Goal: Information Seeking & Learning: Compare options

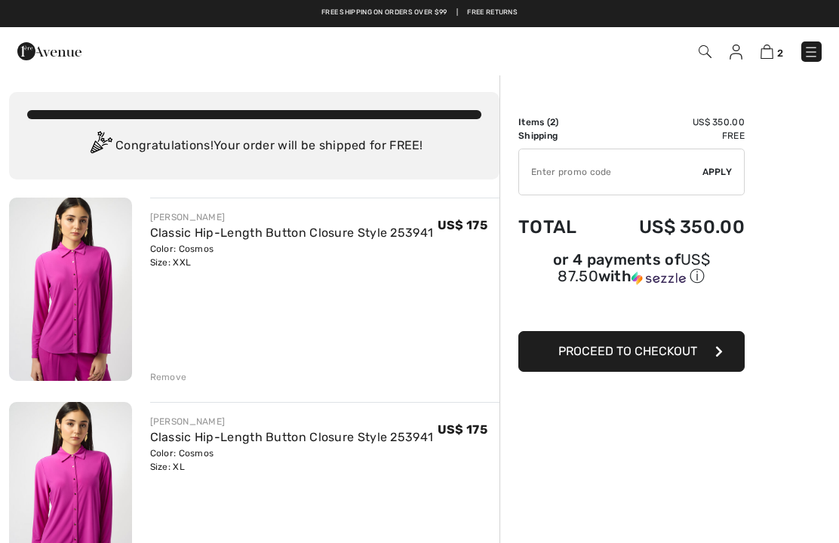
click at [166, 379] on div "Remove" at bounding box center [168, 377] width 37 height 14
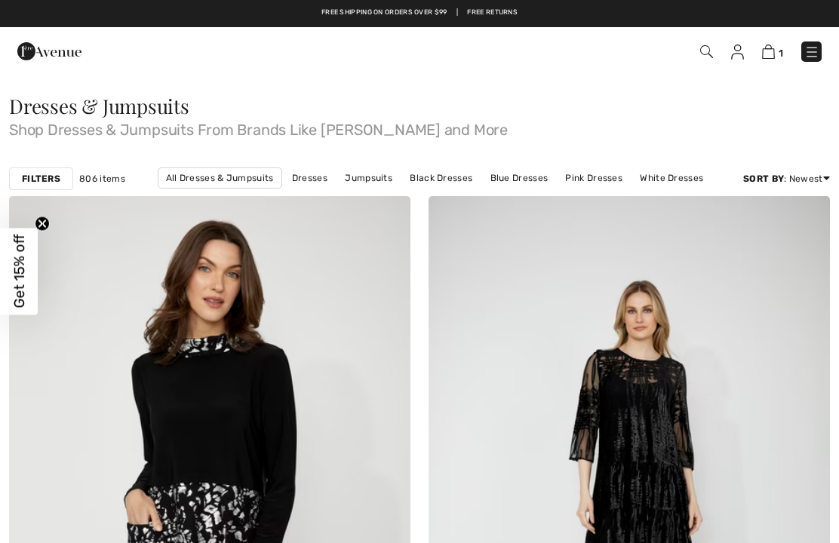
checkbox input "true"
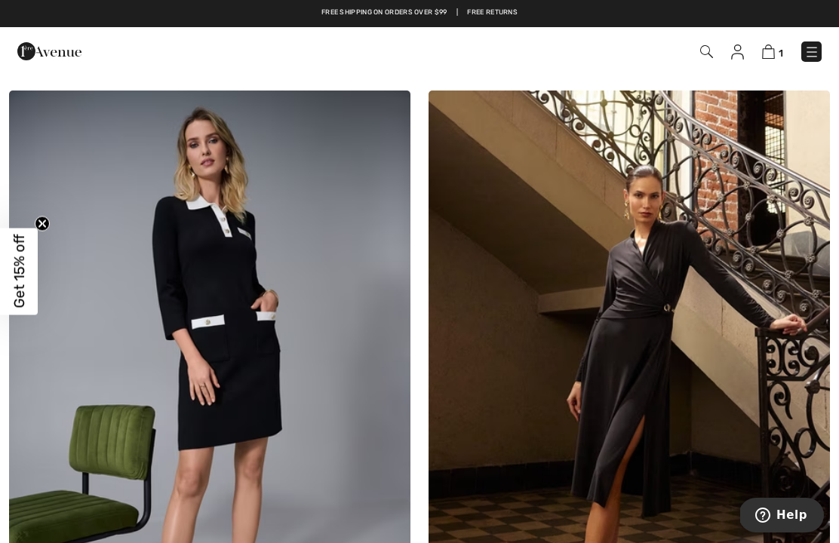
click at [285, 303] on img at bounding box center [209, 392] width 401 height 602
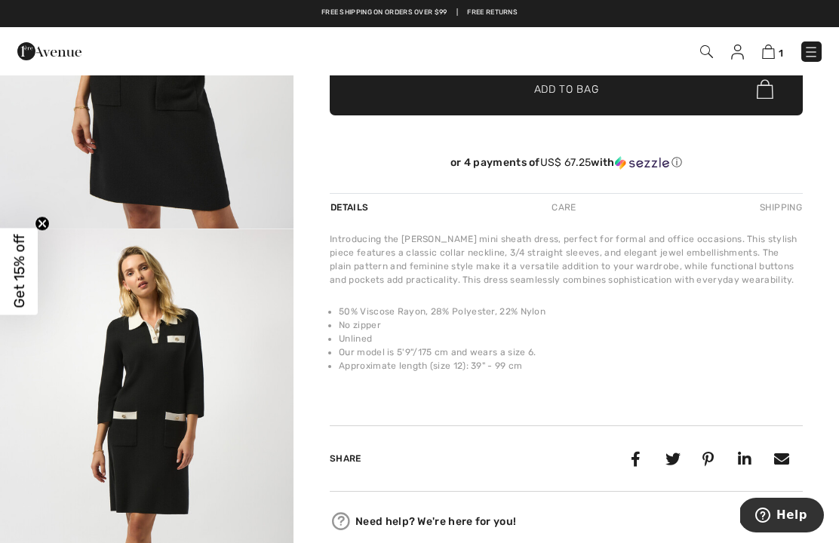
scroll to position [335, 0]
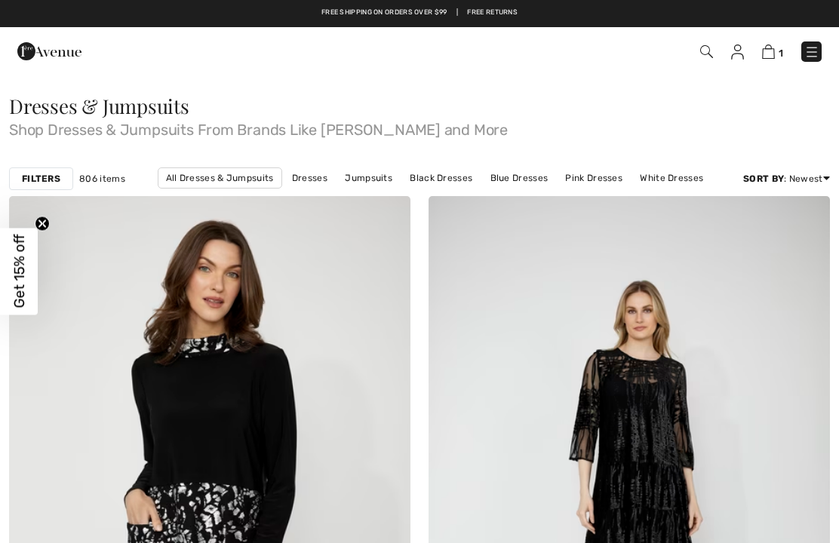
checkbox input "true"
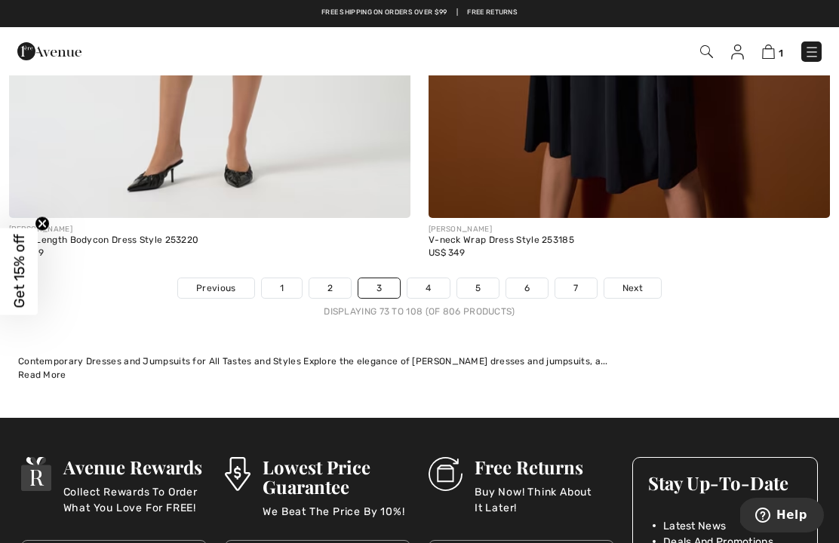
scroll to position [12256, 0]
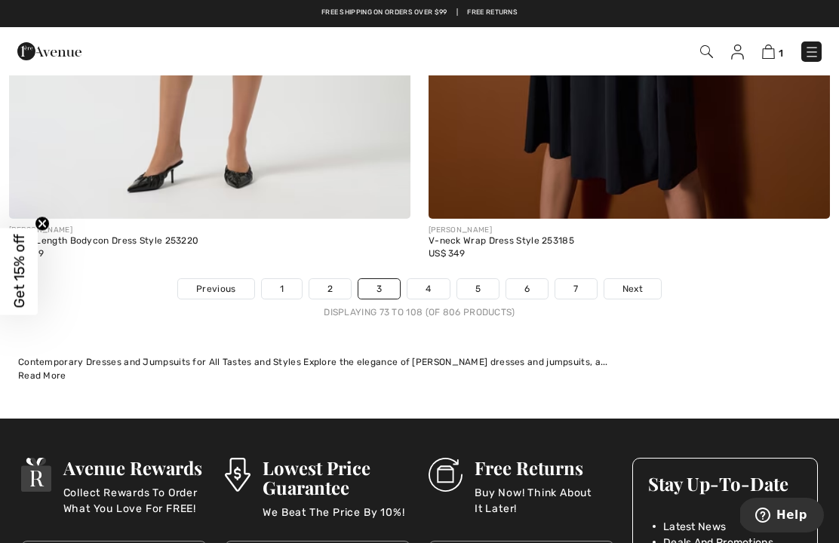
click at [628, 282] on span "Next" at bounding box center [633, 289] width 20 height 14
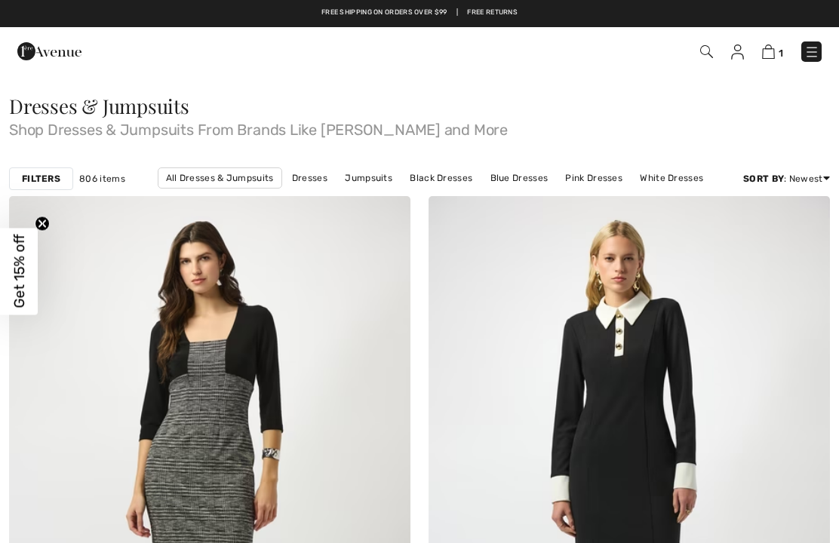
checkbox input "true"
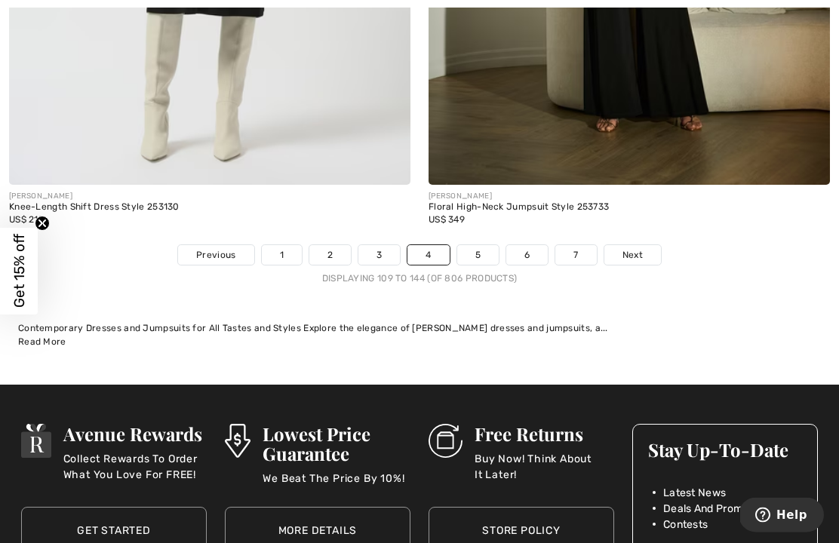
scroll to position [12281, 0]
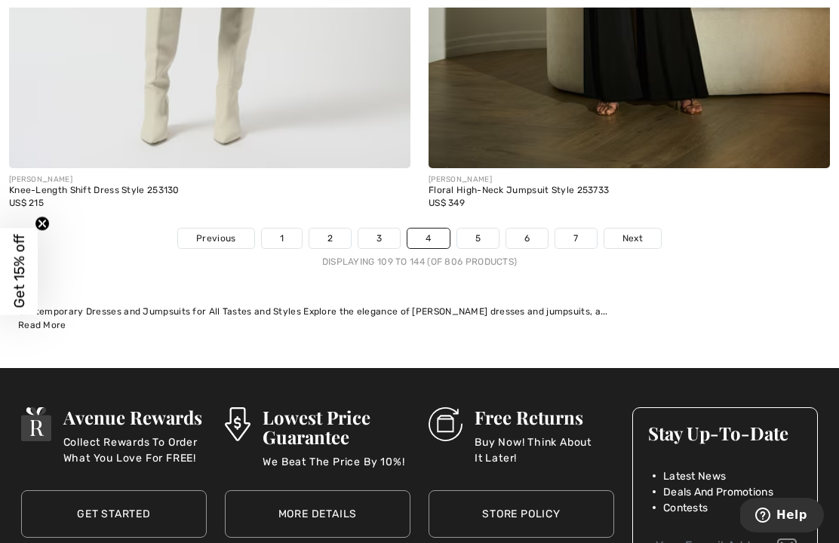
click at [632, 232] on span "Next" at bounding box center [633, 239] width 20 height 14
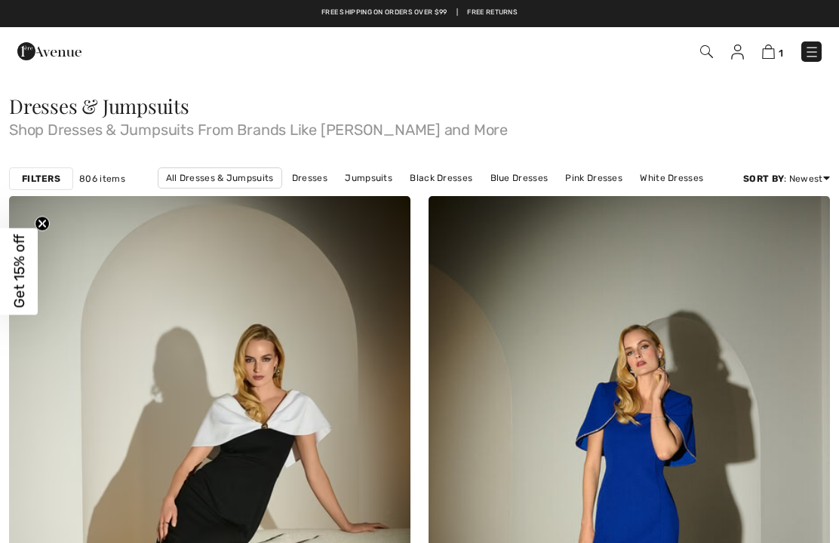
checkbox input "true"
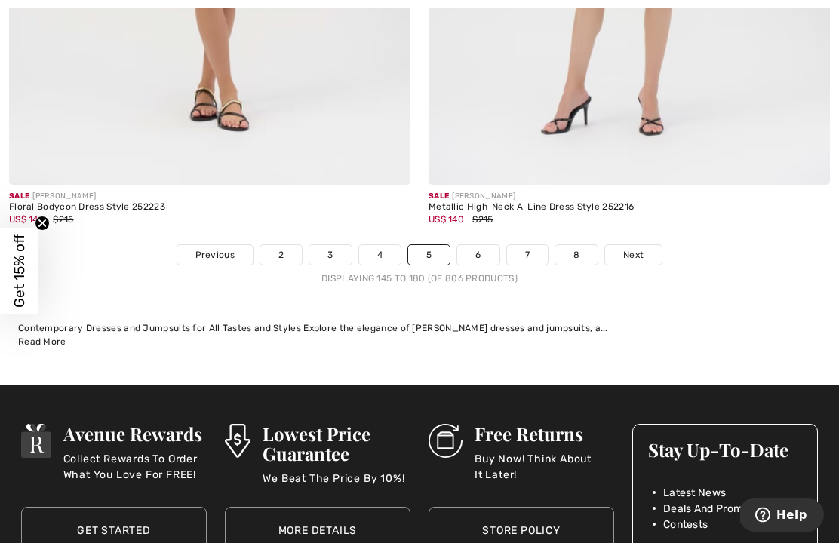
scroll to position [12283, 0]
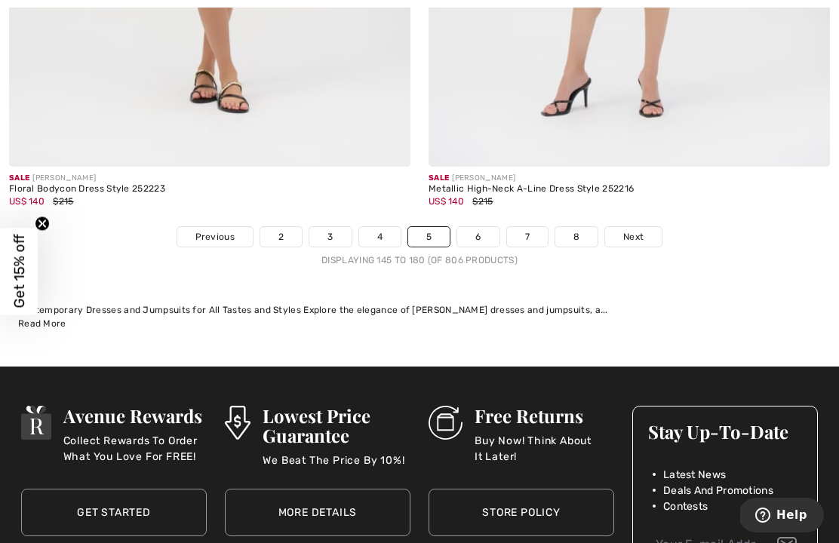
click at [629, 230] on span "Next" at bounding box center [633, 237] width 20 height 14
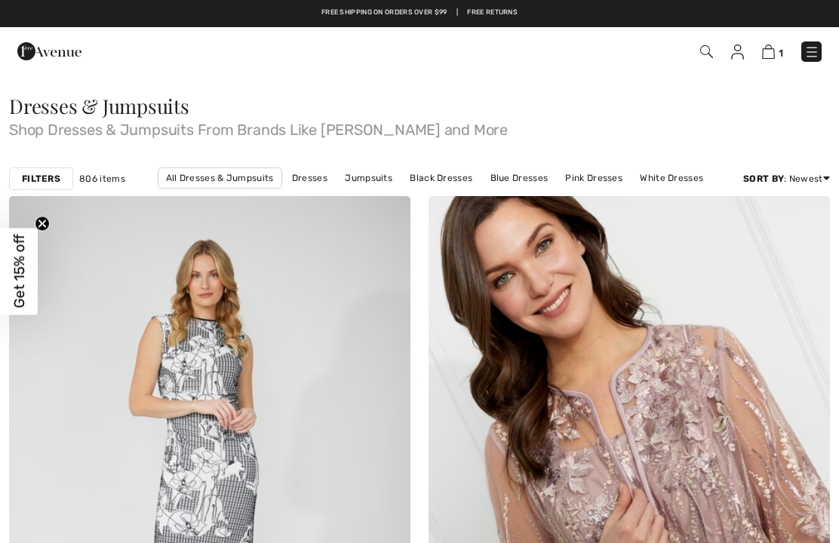
checkbox input "true"
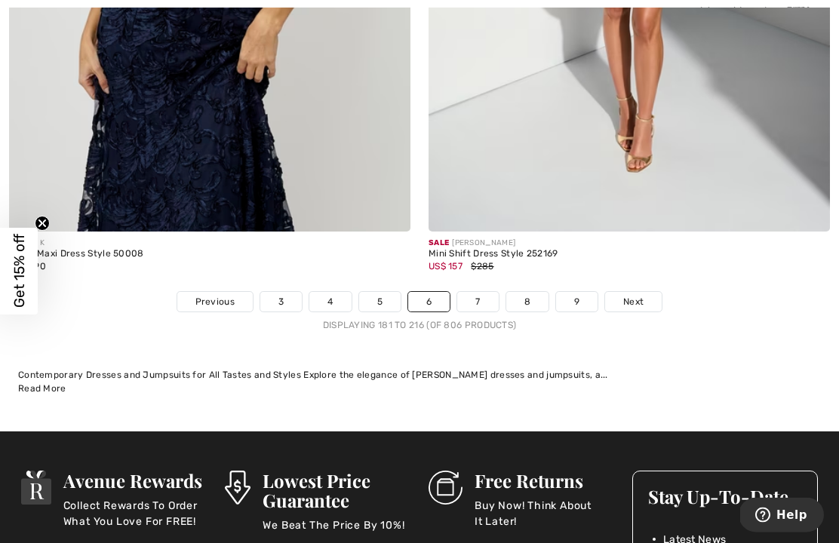
scroll to position [12235, 0]
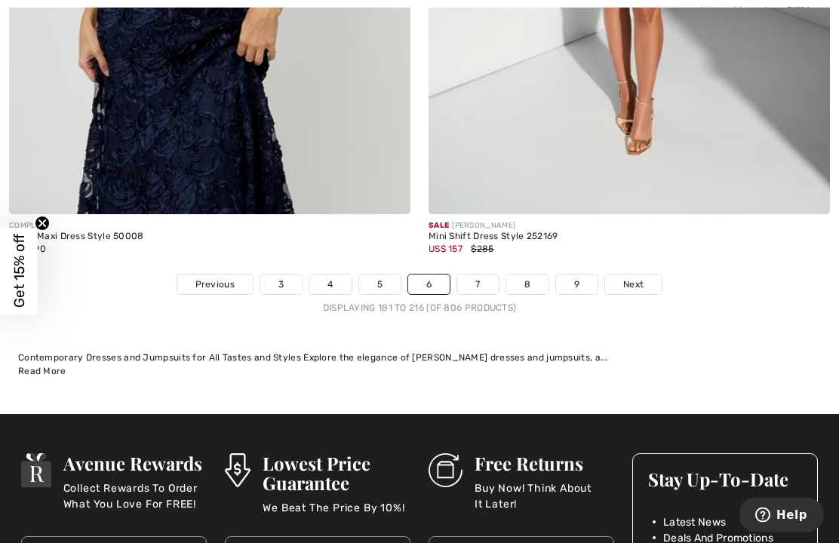
click at [634, 278] on span "Next" at bounding box center [633, 285] width 20 height 14
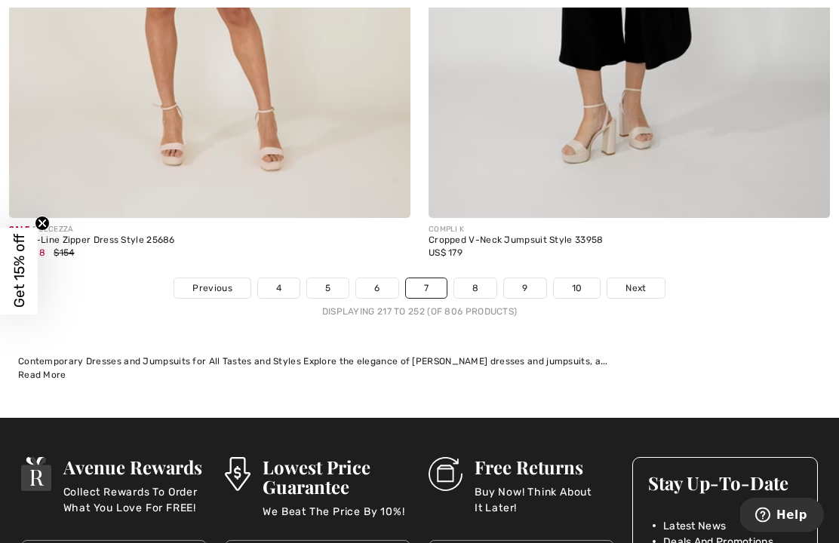
scroll to position [12211, 0]
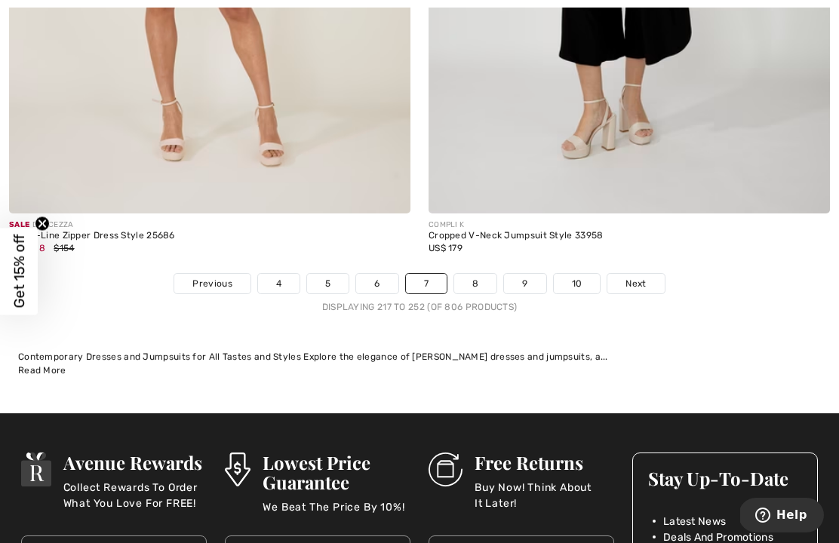
click at [636, 277] on span "Next" at bounding box center [636, 284] width 20 height 14
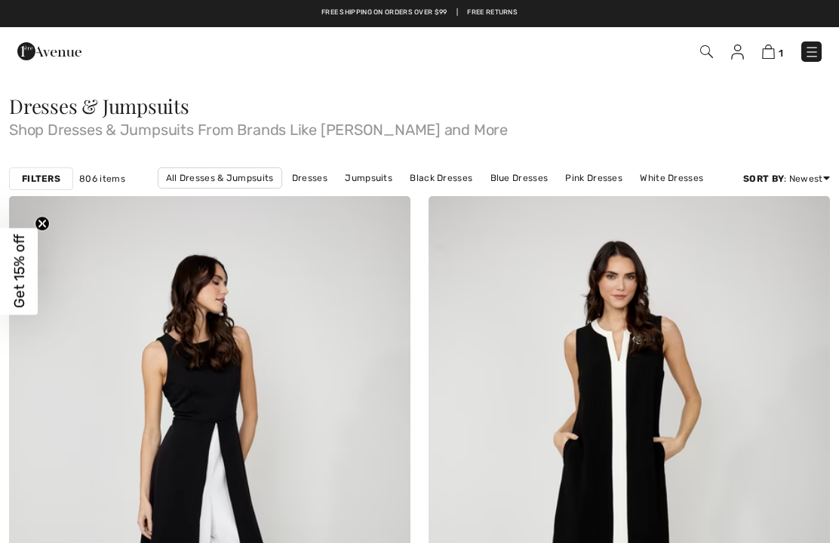
checkbox input "true"
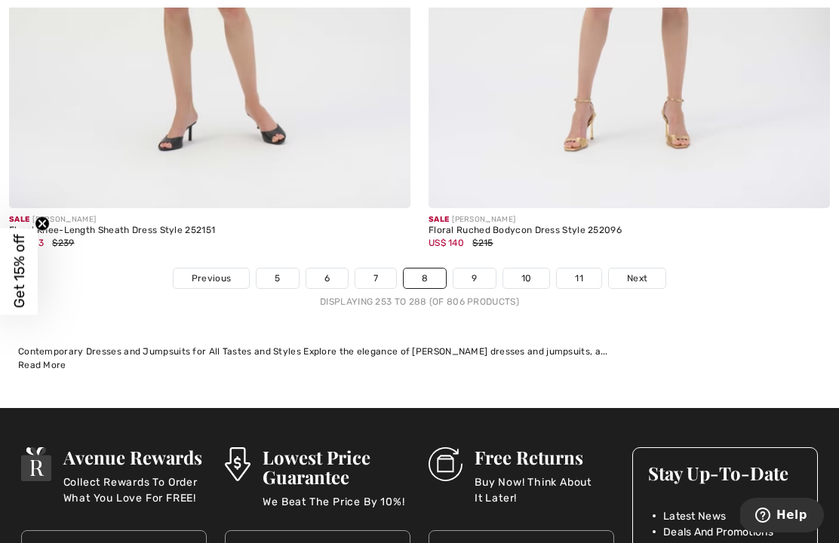
scroll to position [12202, 0]
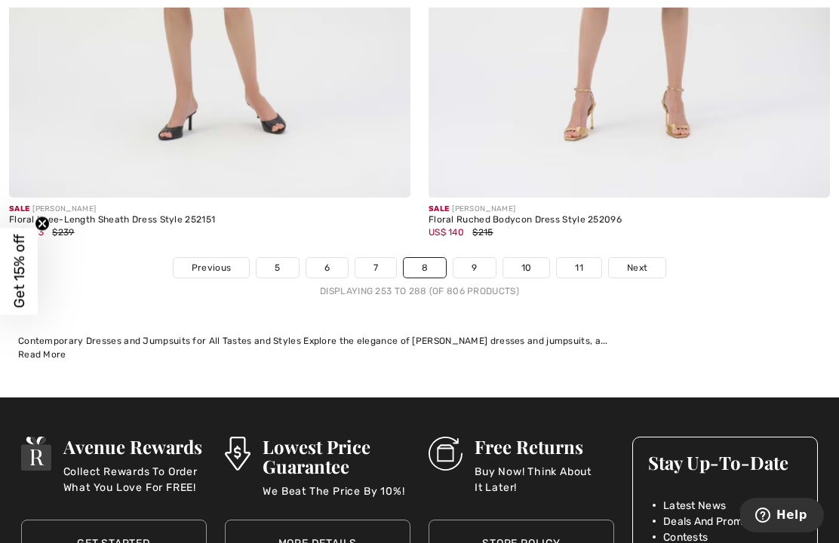
click at [637, 261] on span "Next" at bounding box center [637, 268] width 20 height 14
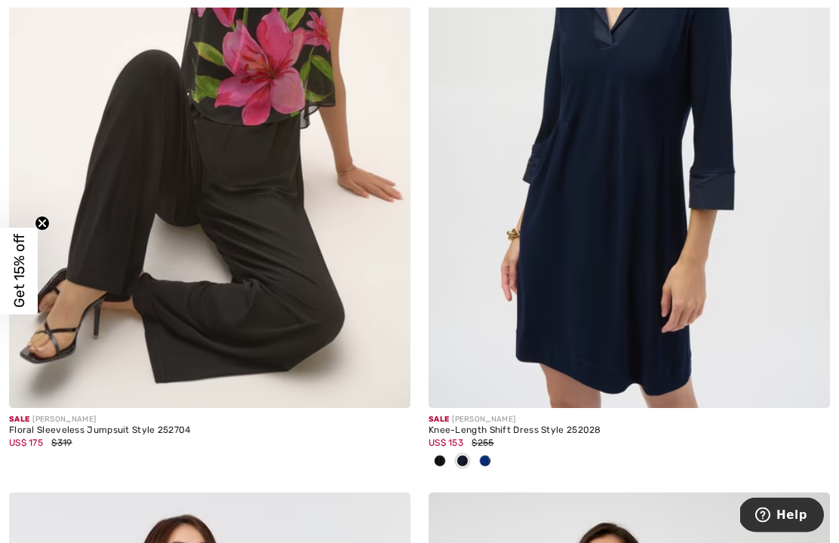
scroll to position [10836, 0]
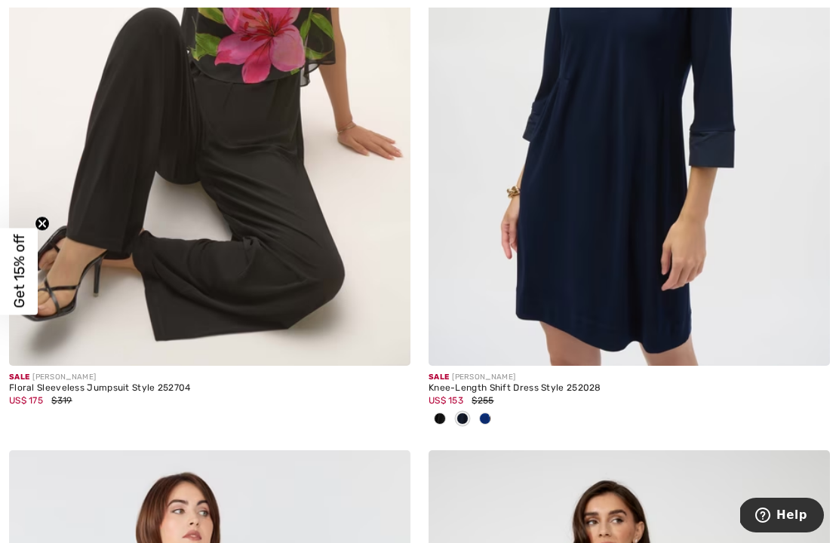
click at [652, 272] on img at bounding box center [629, 65] width 401 height 602
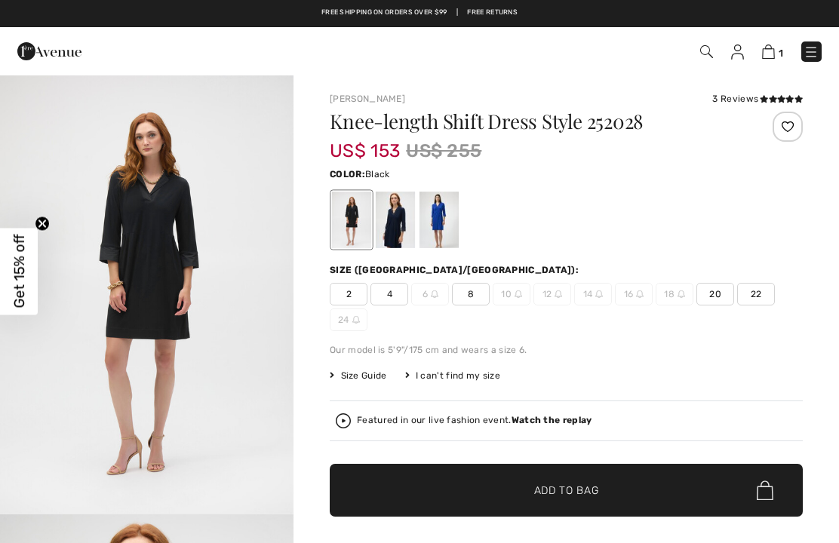
checkbox input "true"
click at [163, 232] on img "1 / 4" at bounding box center [147, 294] width 294 height 440
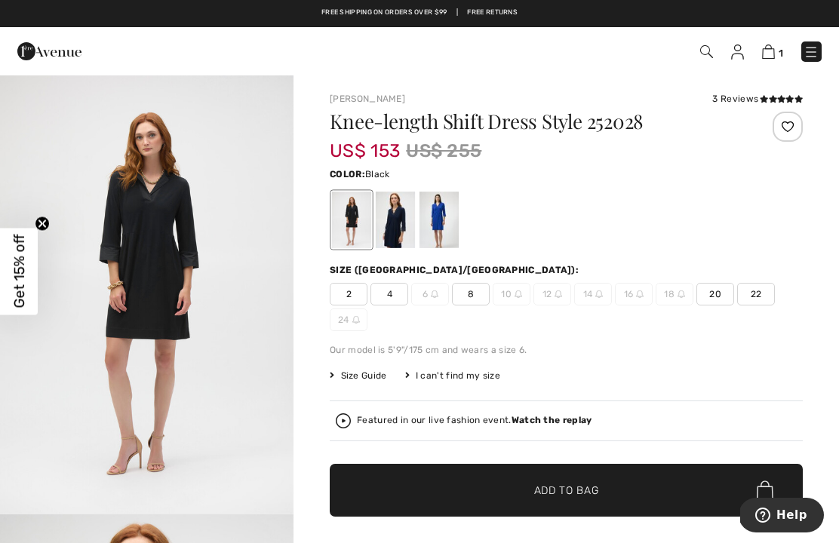
click at [452, 216] on div at bounding box center [439, 220] width 39 height 57
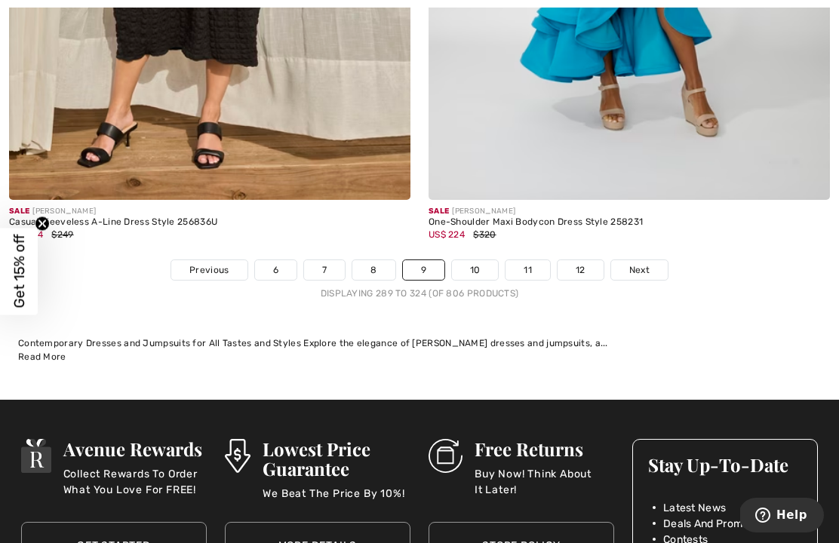
scroll to position [12405, 0]
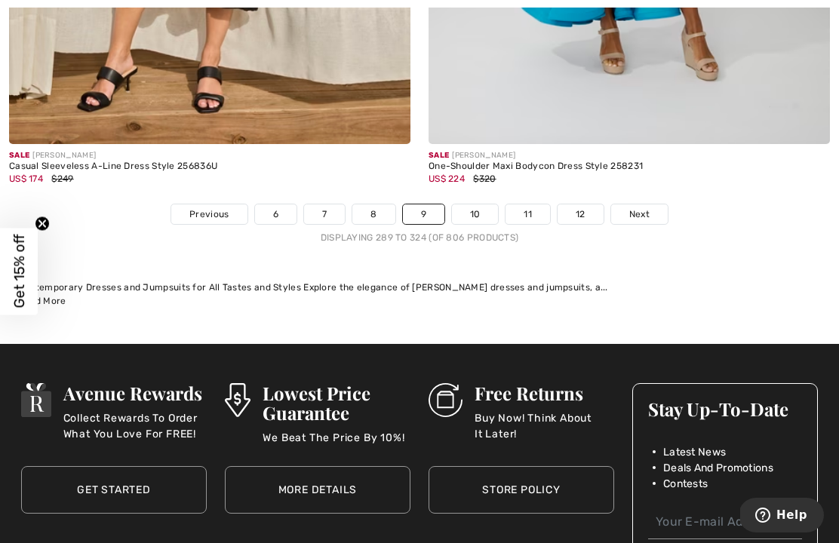
click at [650, 204] on link "Next" at bounding box center [639, 214] width 57 height 20
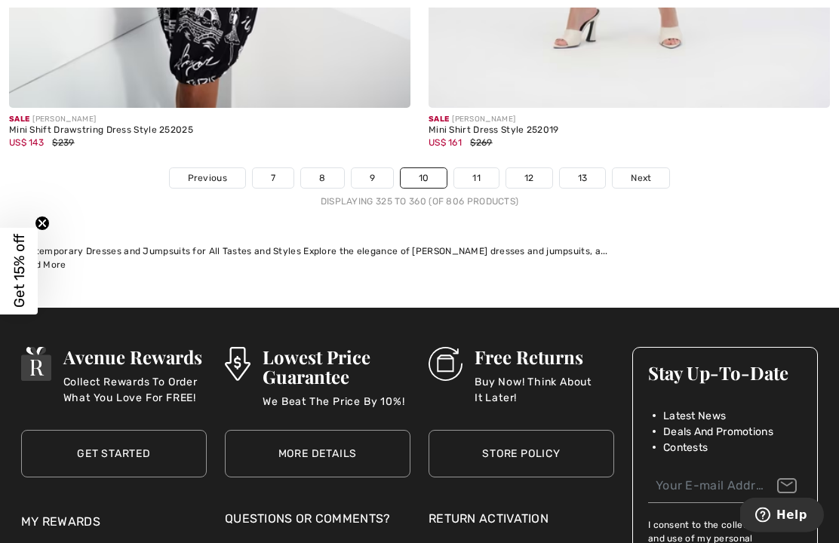
scroll to position [12466, 0]
click at [644, 171] on span "Next" at bounding box center [641, 178] width 20 height 14
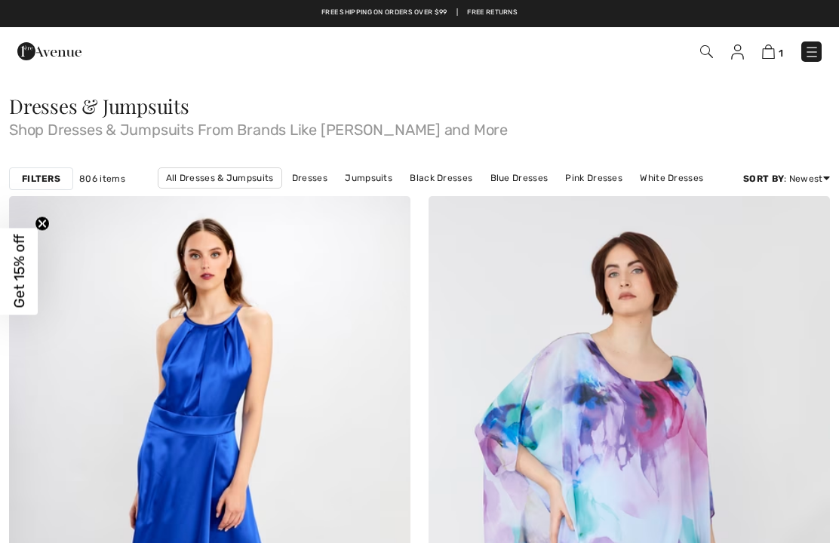
checkbox input "true"
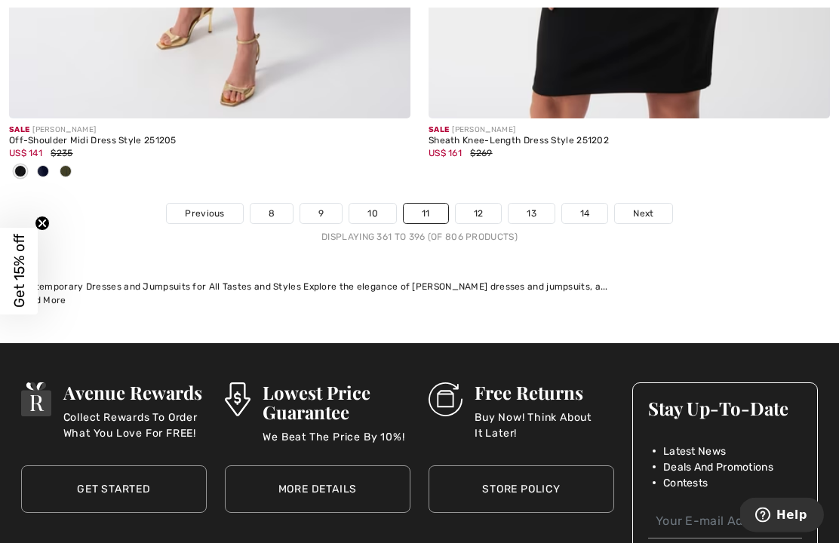
scroll to position [12497, 0]
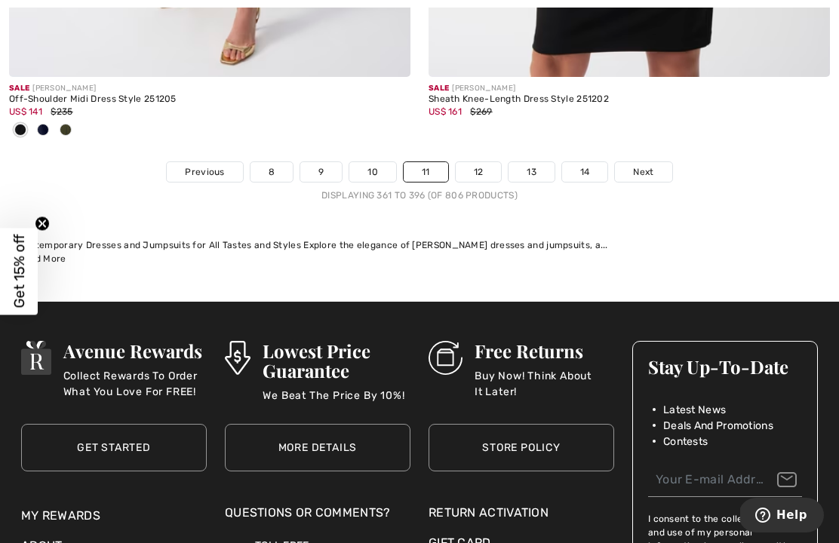
click at [650, 165] on span "Next" at bounding box center [643, 172] width 20 height 14
click at [653, 165] on span "Next" at bounding box center [643, 172] width 20 height 14
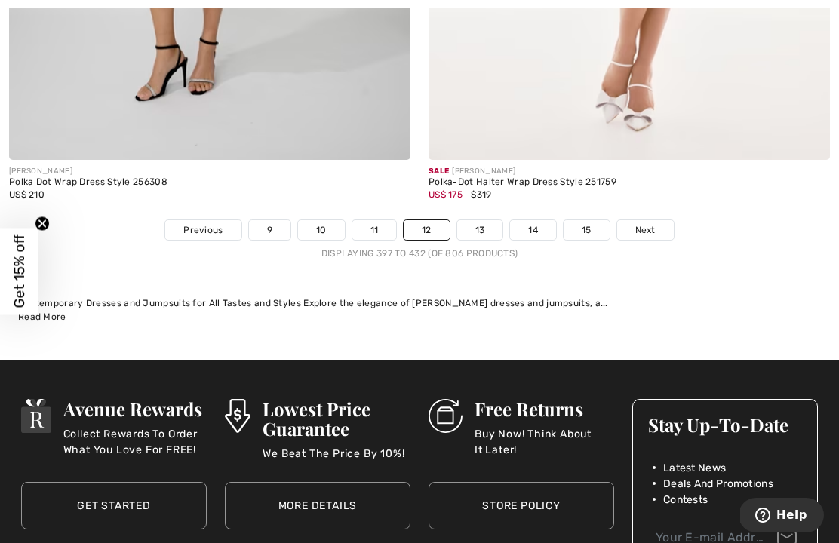
scroll to position [12284, 0]
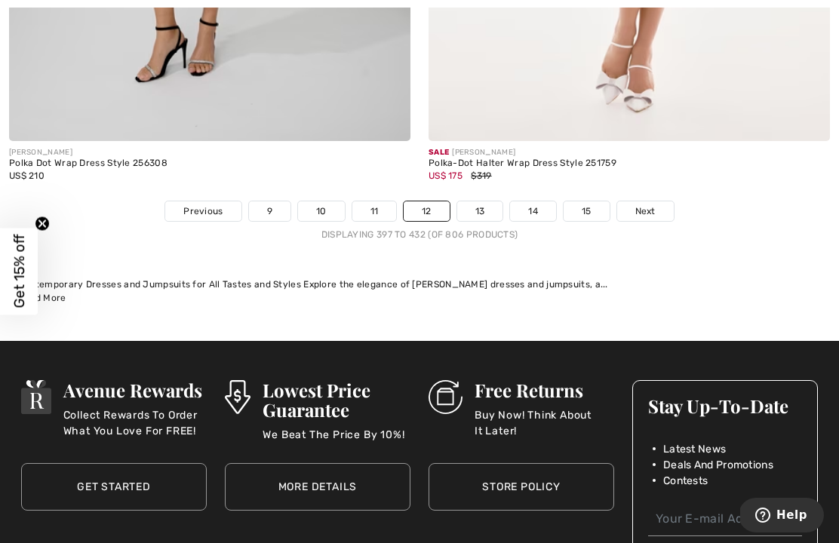
click at [644, 208] on link "Next" at bounding box center [645, 211] width 57 height 20
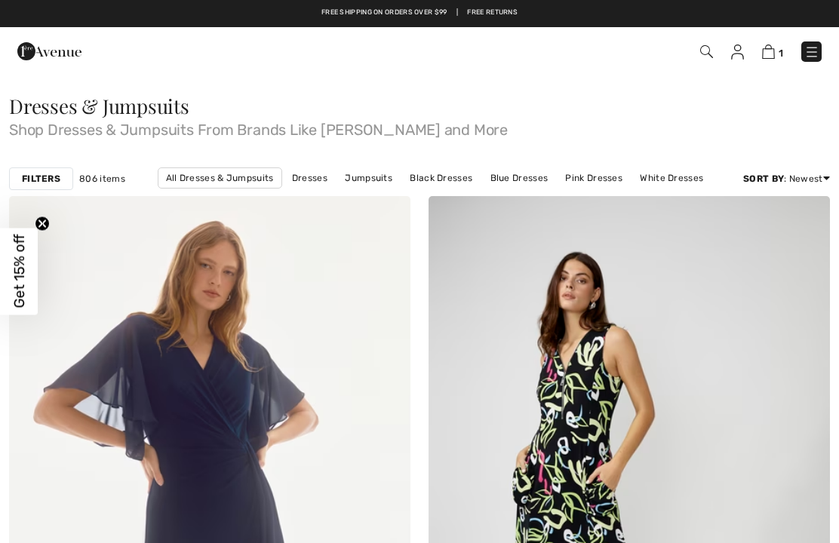
checkbox input "true"
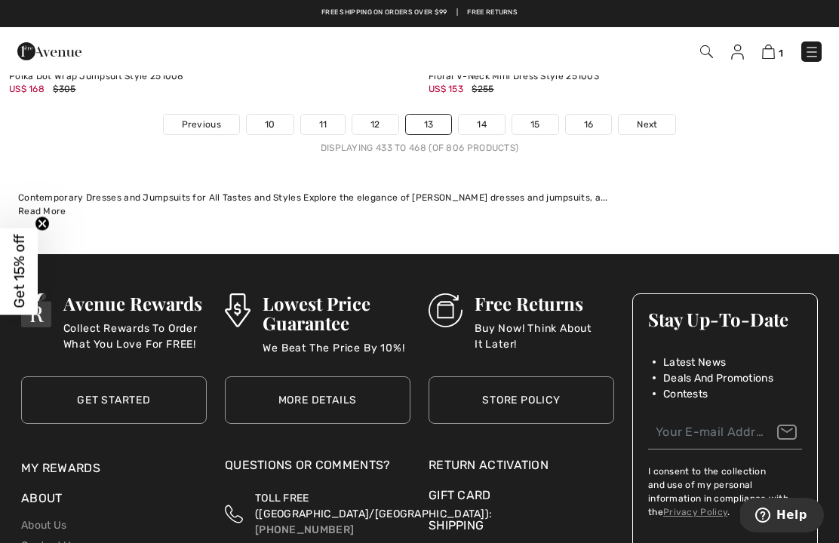
scroll to position [12665, 0]
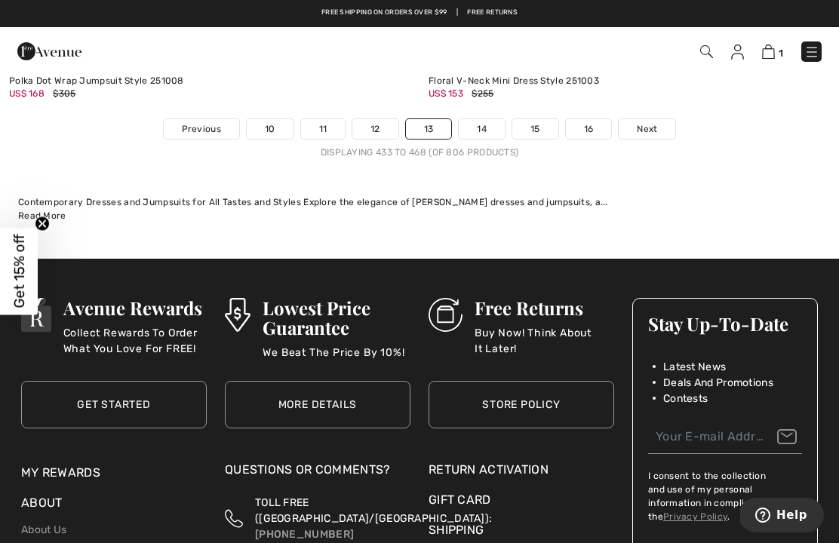
click at [654, 122] on span "Next" at bounding box center [647, 129] width 20 height 14
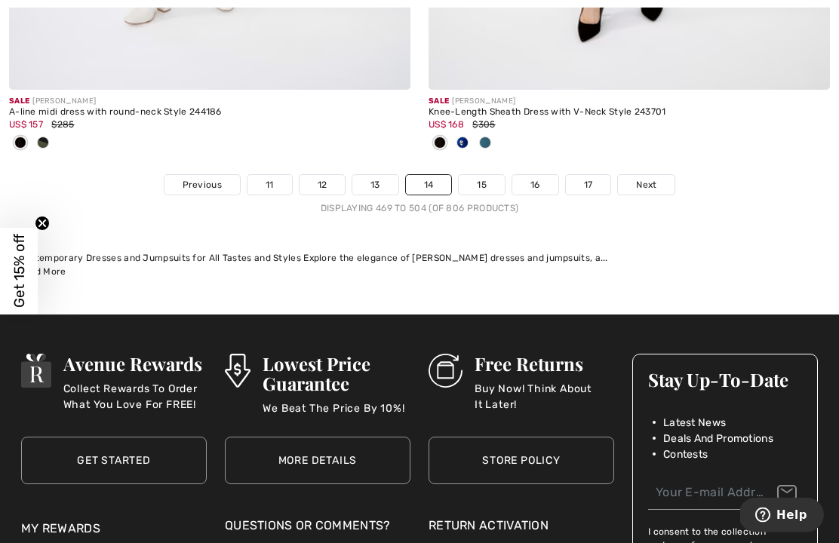
scroll to position [12410, 0]
click at [650, 178] on span "Next" at bounding box center [646, 185] width 20 height 14
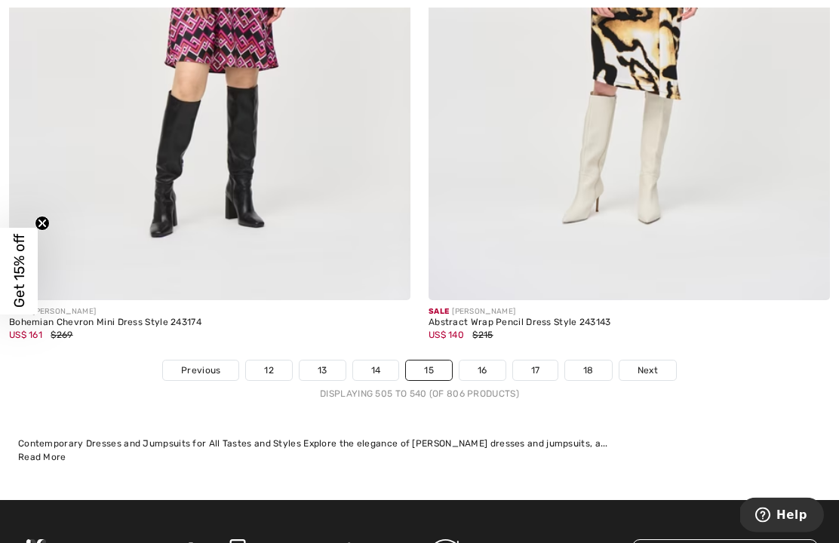
scroll to position [12385, 0]
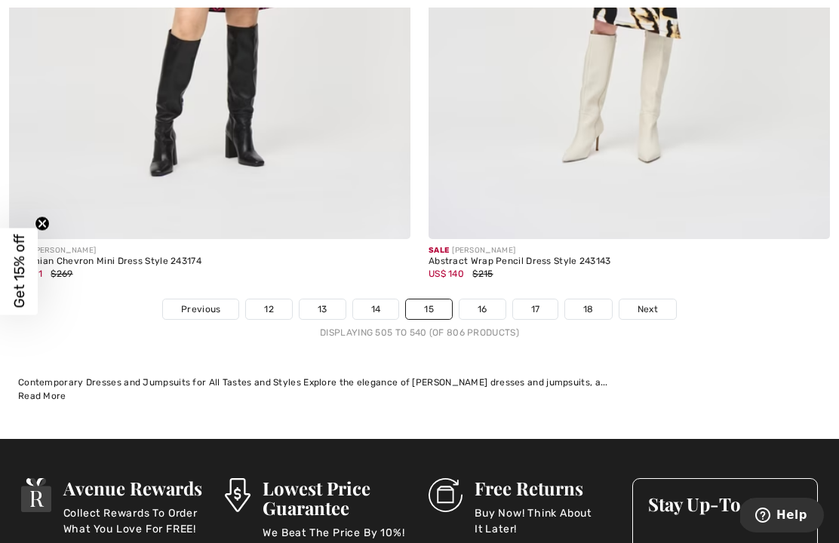
click at [656, 303] on span "Next" at bounding box center [648, 310] width 20 height 14
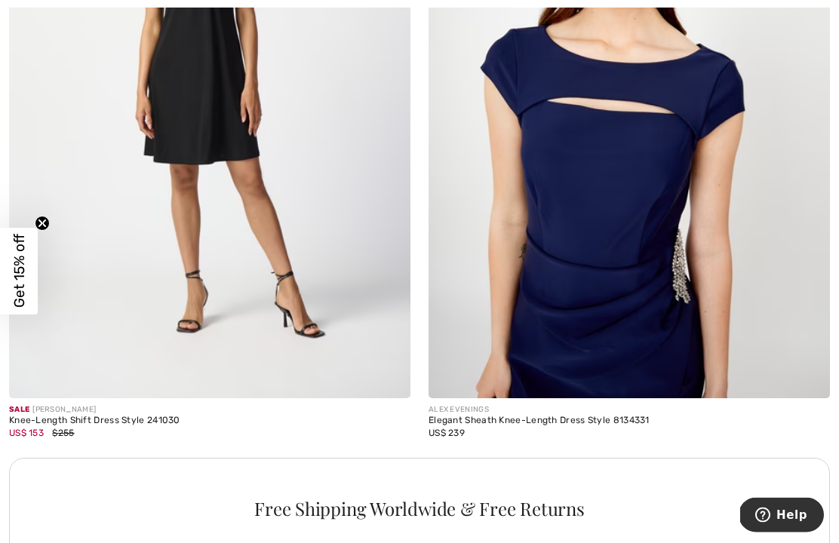
scroll to position [3759, 0]
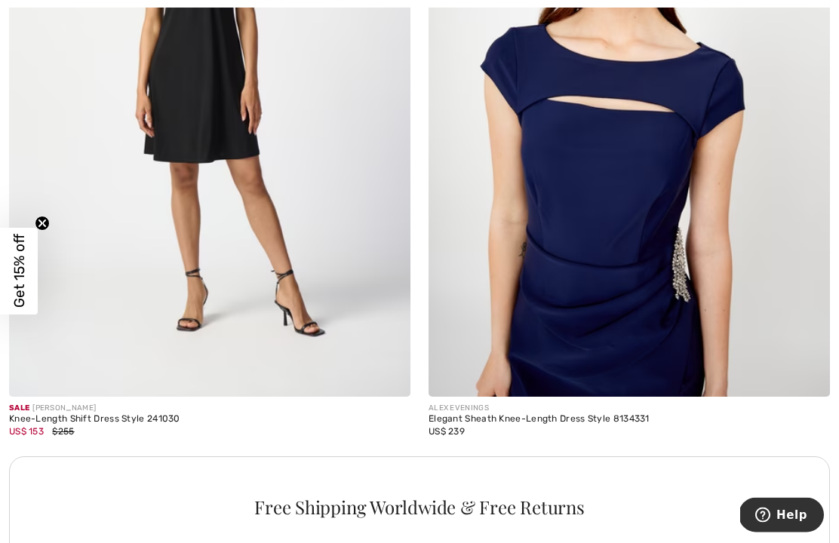
click at [157, 284] on img at bounding box center [209, 97] width 401 height 602
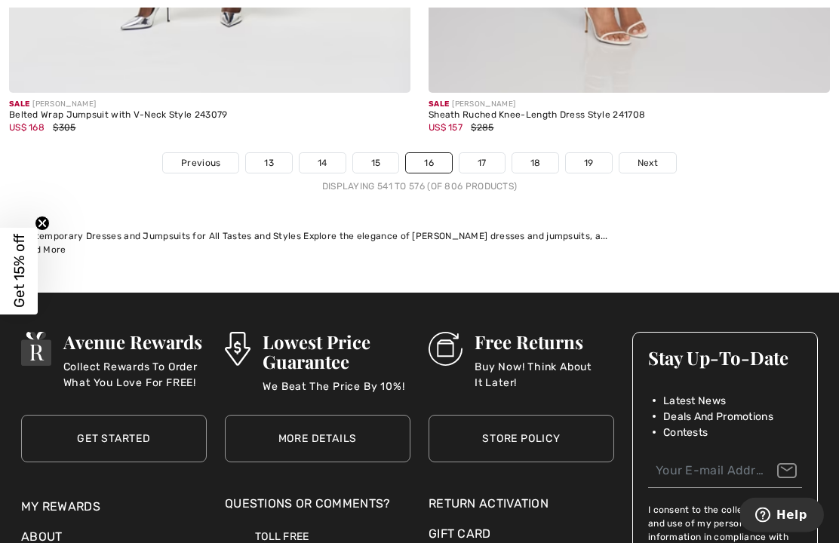
scroll to position [12492, 0]
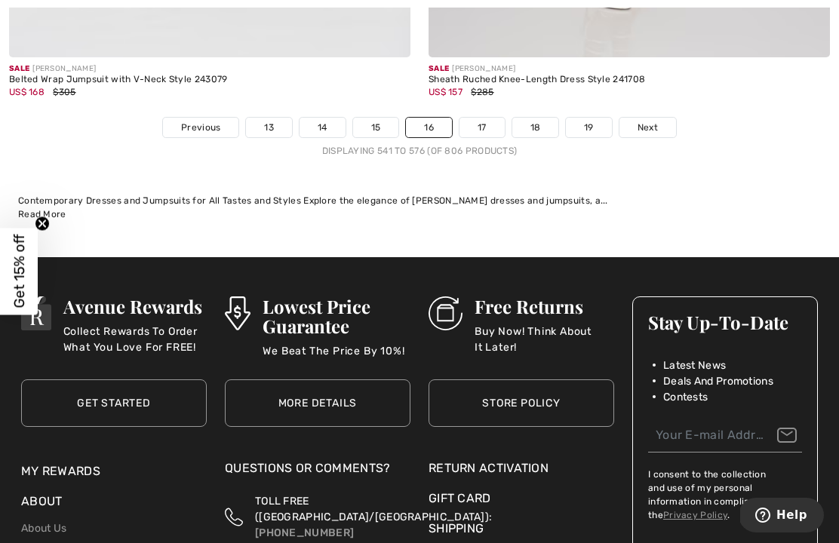
click at [647, 121] on span "Next" at bounding box center [648, 128] width 20 height 14
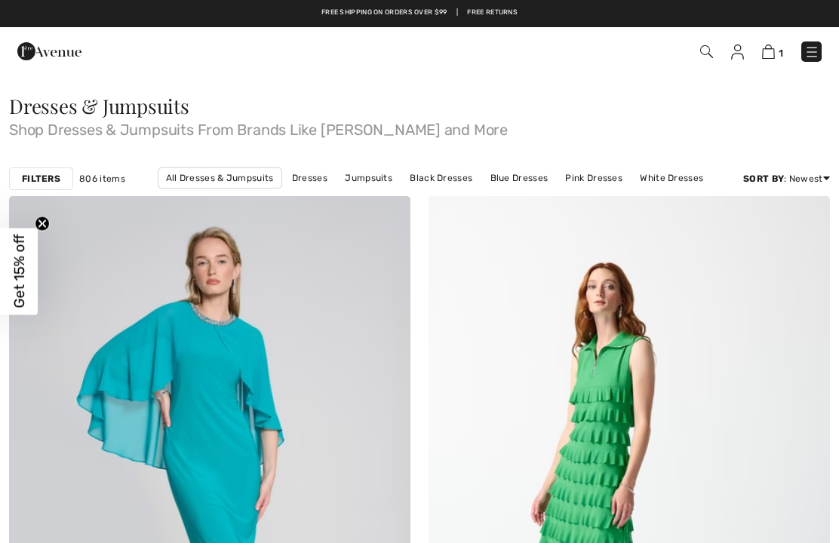
checkbox input "true"
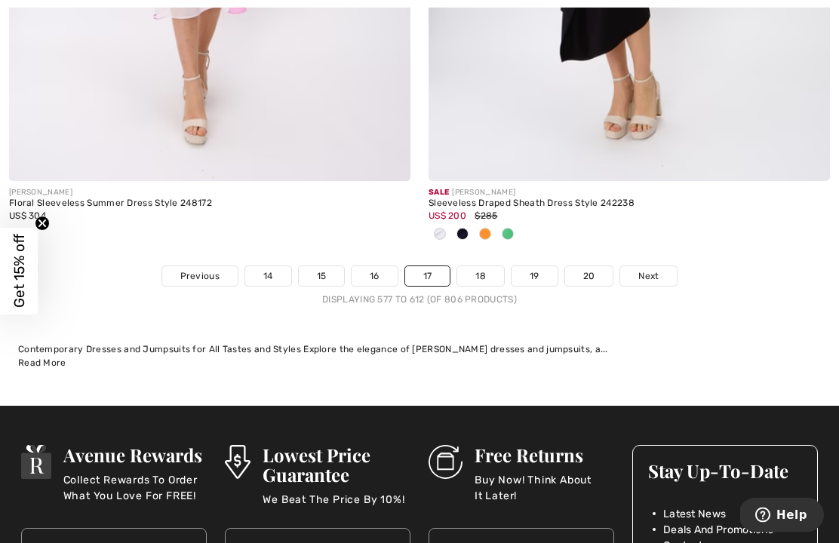
scroll to position [12437, 0]
click at [658, 266] on link "Next" at bounding box center [648, 276] width 57 height 20
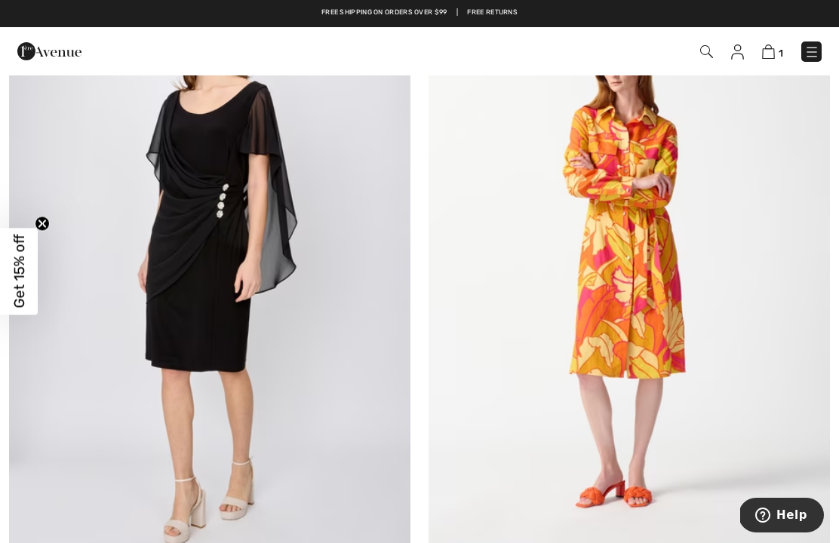
scroll to position [5108, 0]
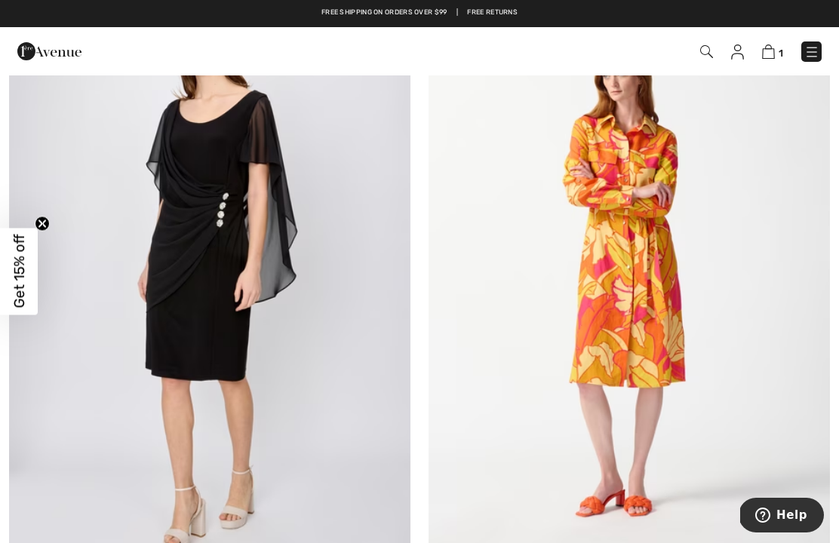
click at [647, 290] on img at bounding box center [629, 277] width 401 height 602
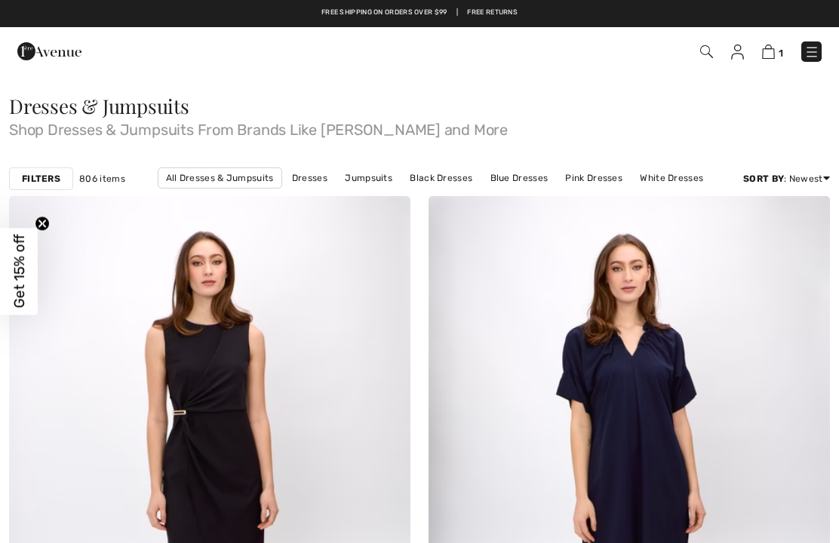
checkbox input "true"
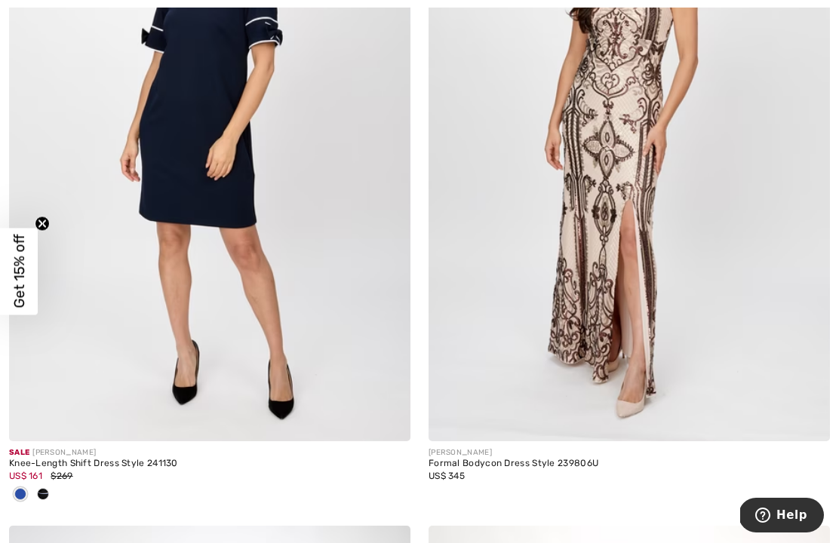
scroll to position [10811, 0]
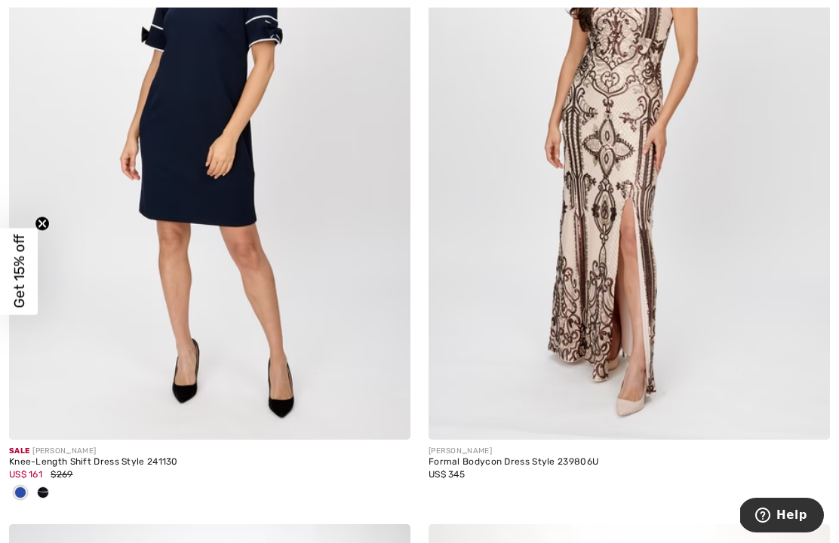
click at [25, 487] on span at bounding box center [20, 493] width 12 height 12
click at [20, 487] on span at bounding box center [20, 493] width 12 height 12
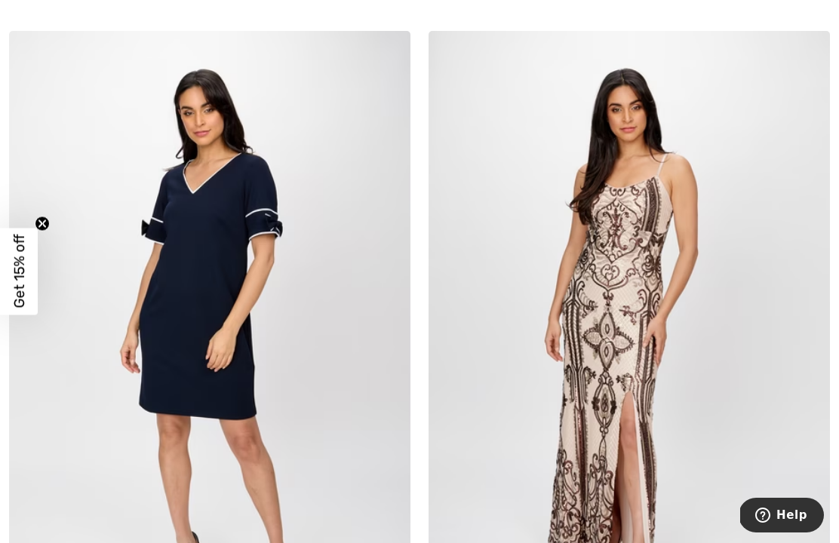
scroll to position [10619, 0]
click at [269, 280] on img at bounding box center [209, 331] width 401 height 602
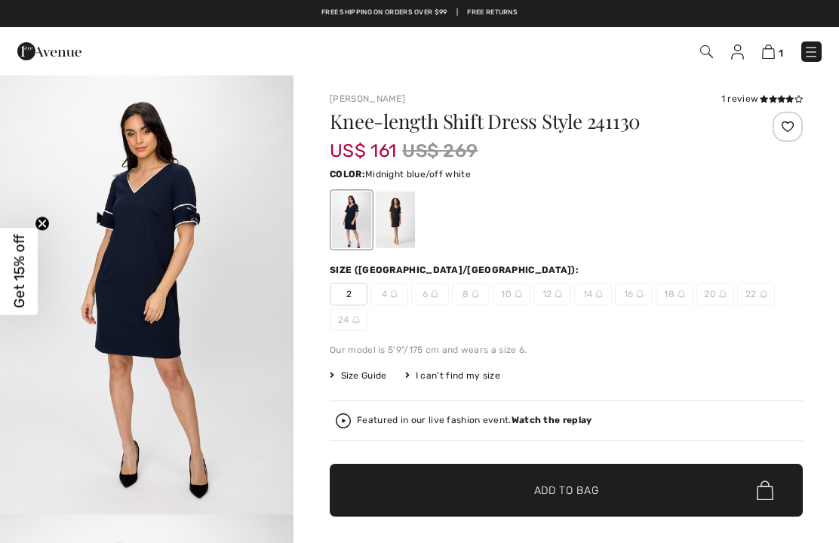
checkbox input "true"
click at [398, 220] on div at bounding box center [395, 220] width 39 height 57
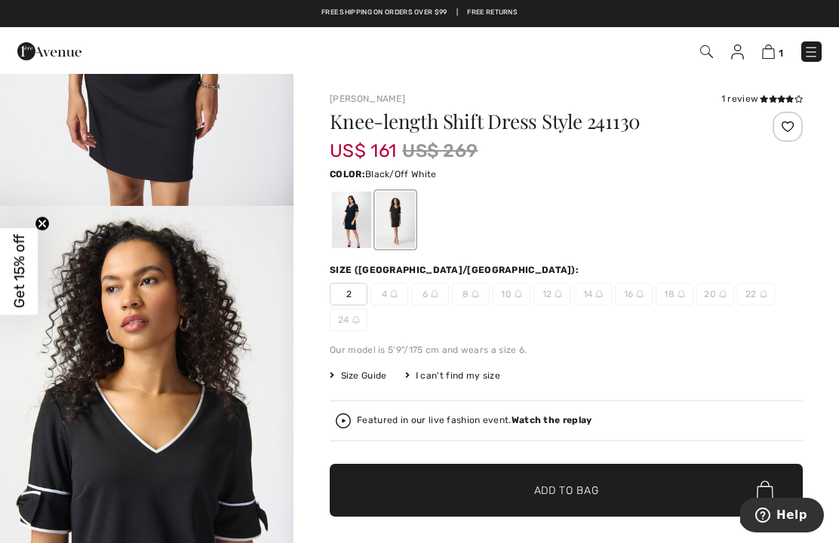
scroll to position [706, 0]
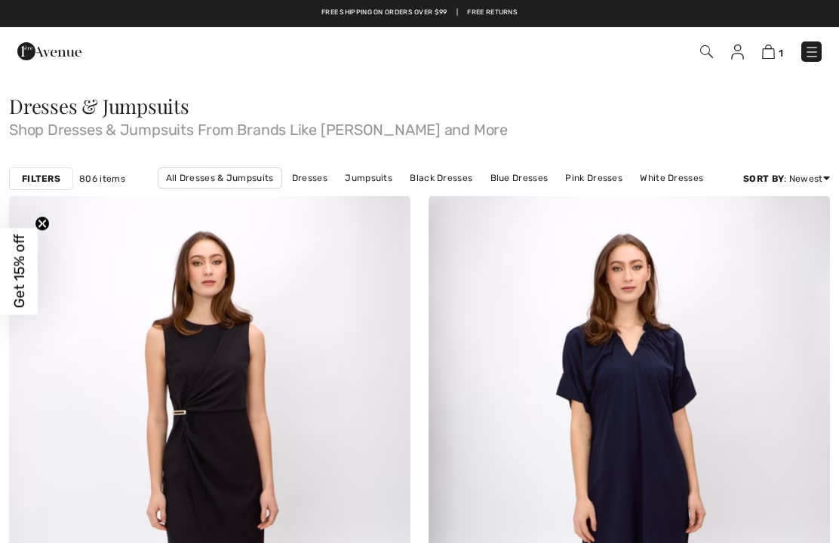
checkbox input "true"
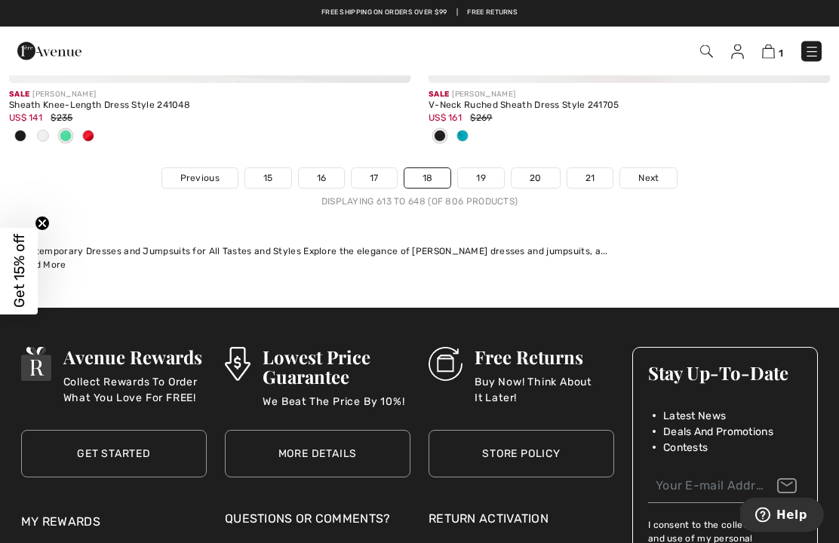
scroll to position [12516, 0]
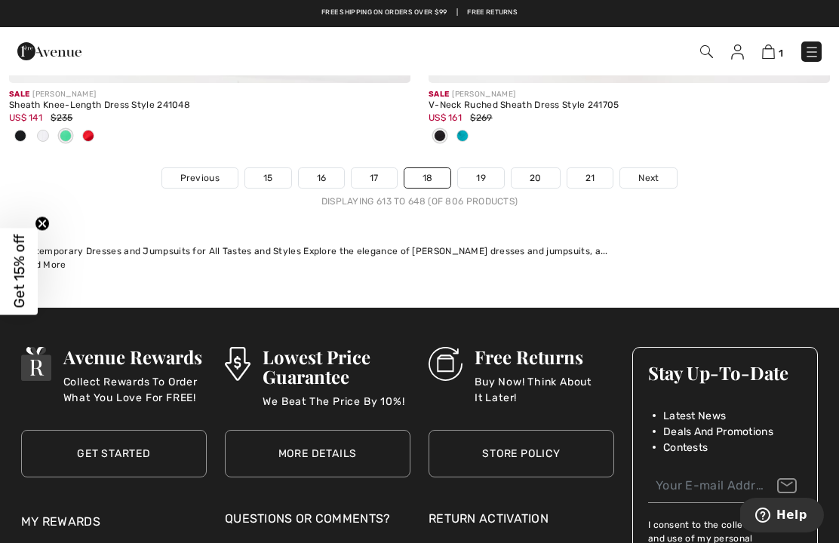
click at [663, 168] on link "Next" at bounding box center [648, 178] width 57 height 20
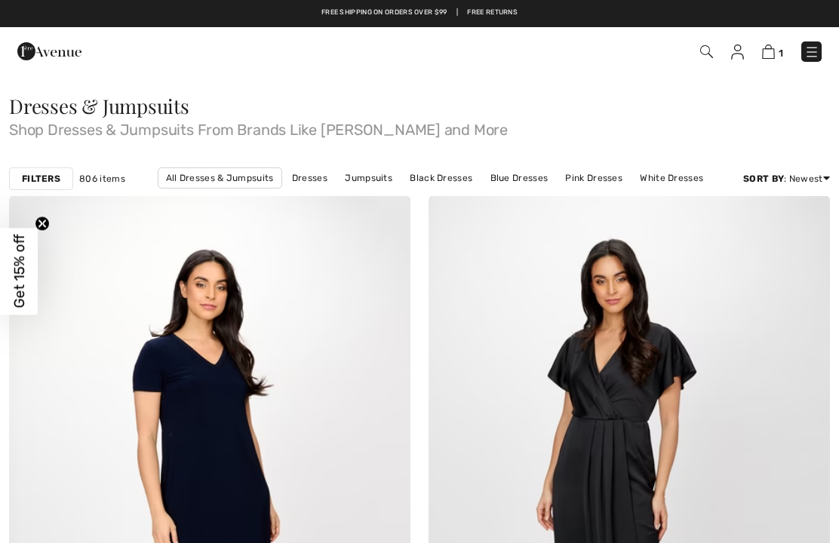
checkbox input "true"
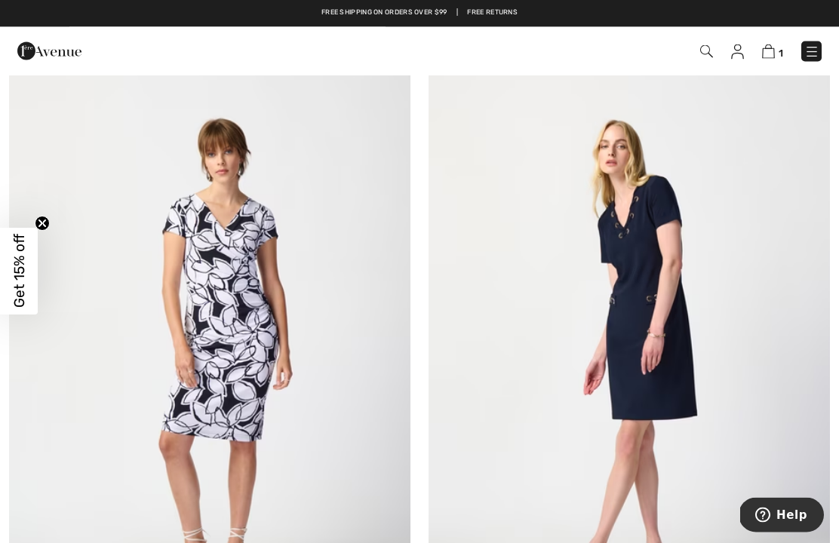
scroll to position [2191, 0]
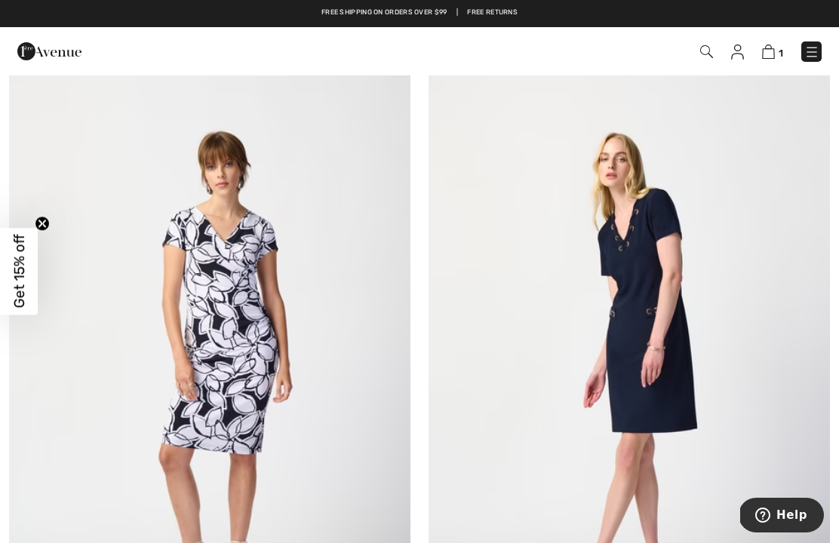
click at [644, 265] on img at bounding box center [629, 365] width 401 height 602
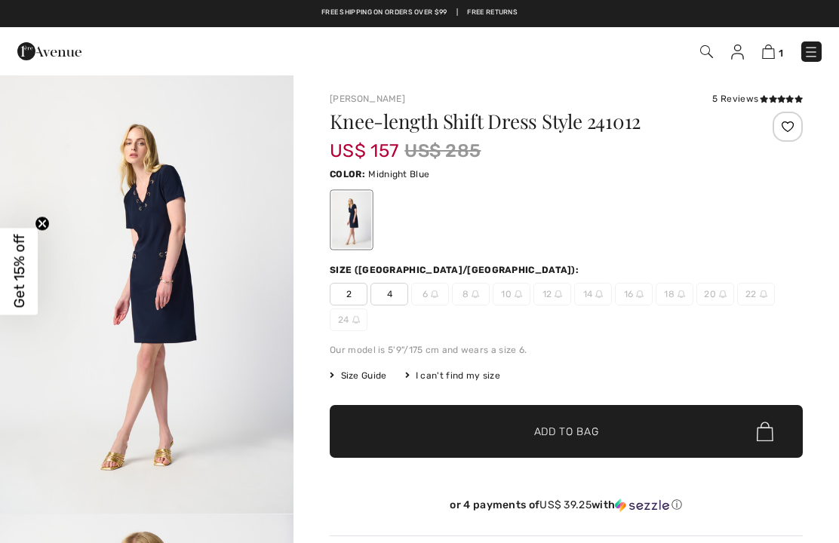
checkbox input "true"
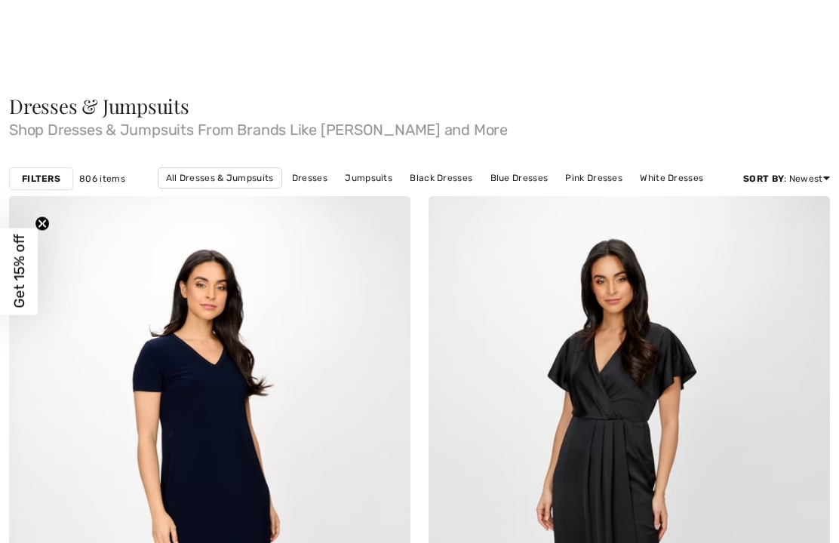
checkbox input "true"
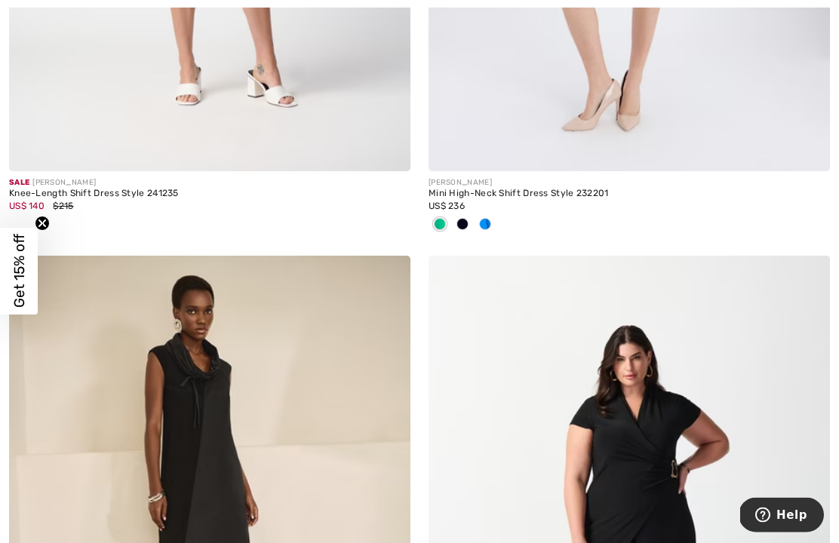
scroll to position [9737, 0]
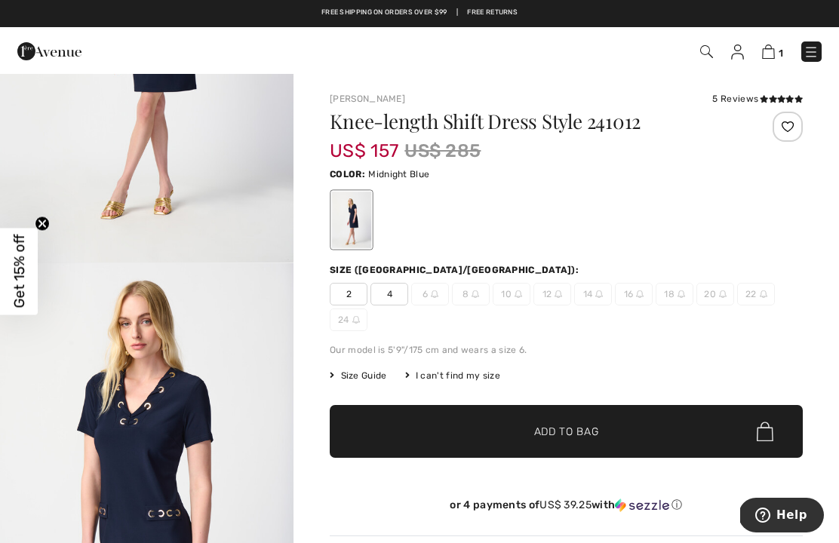
scroll to position [254, 0]
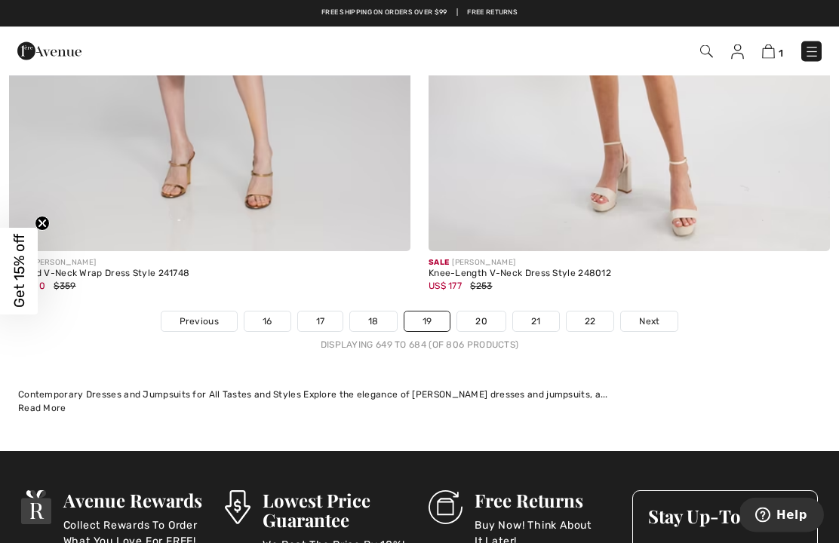
scroll to position [12364, 0]
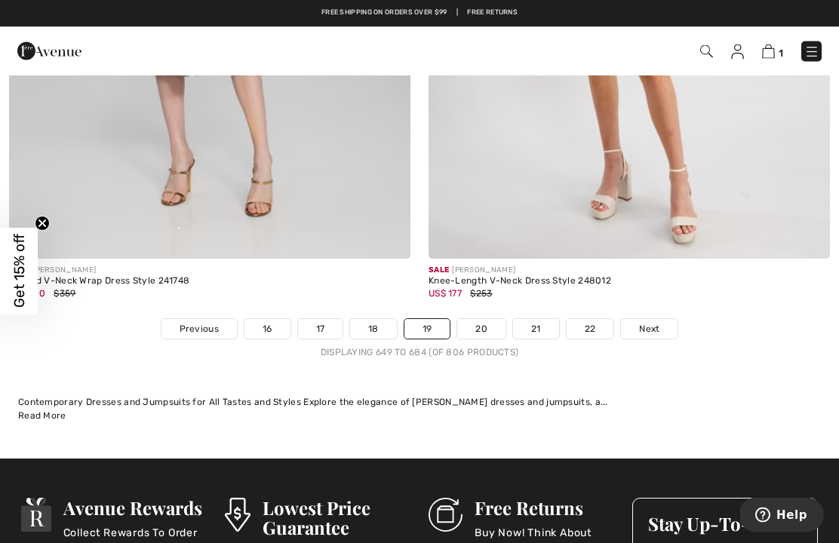
click at [664, 320] on link "Next" at bounding box center [649, 330] width 57 height 20
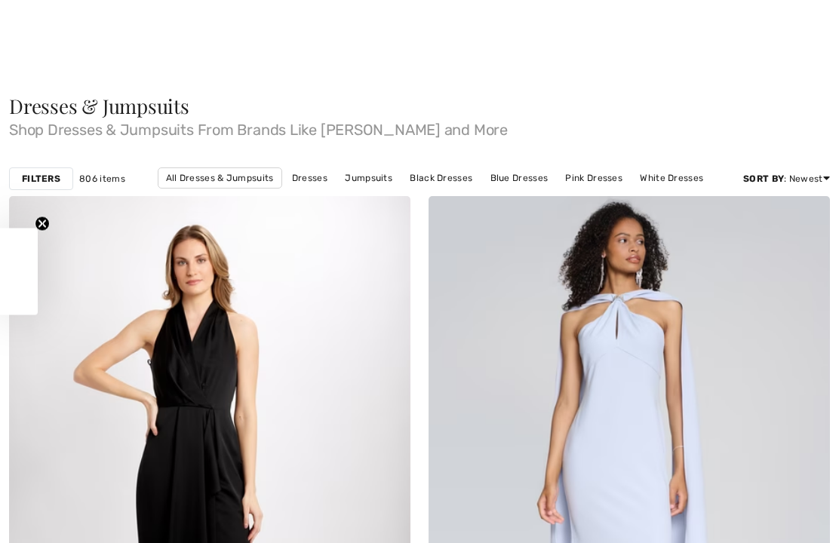
checkbox input "true"
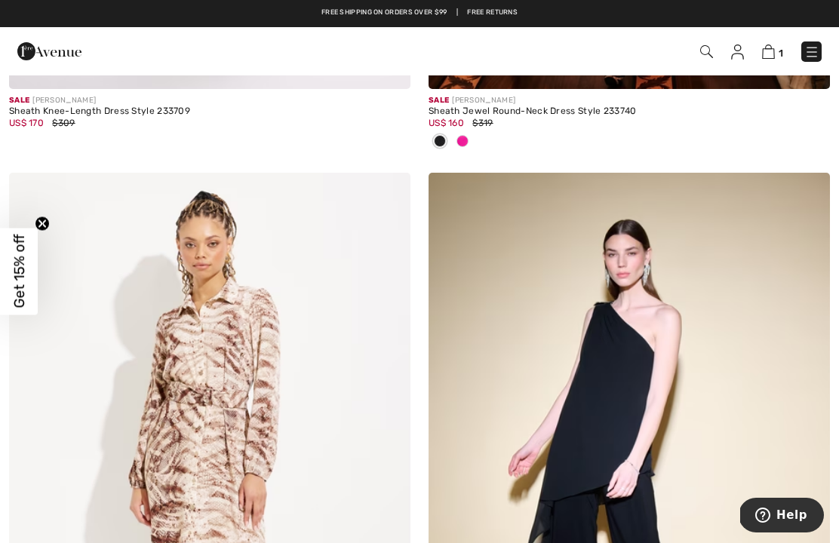
scroll to position [11798, 0]
